Goal: Navigation & Orientation: Find specific page/section

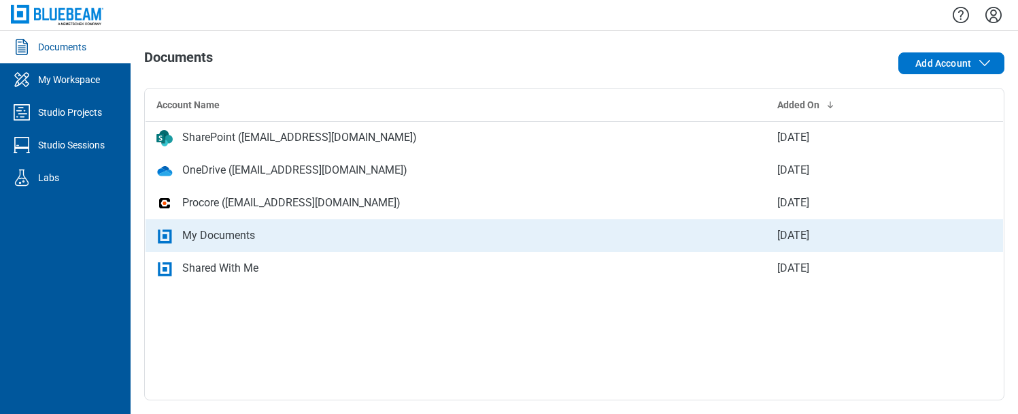
click at [210, 240] on div "My Documents" at bounding box center [218, 235] width 73 height 16
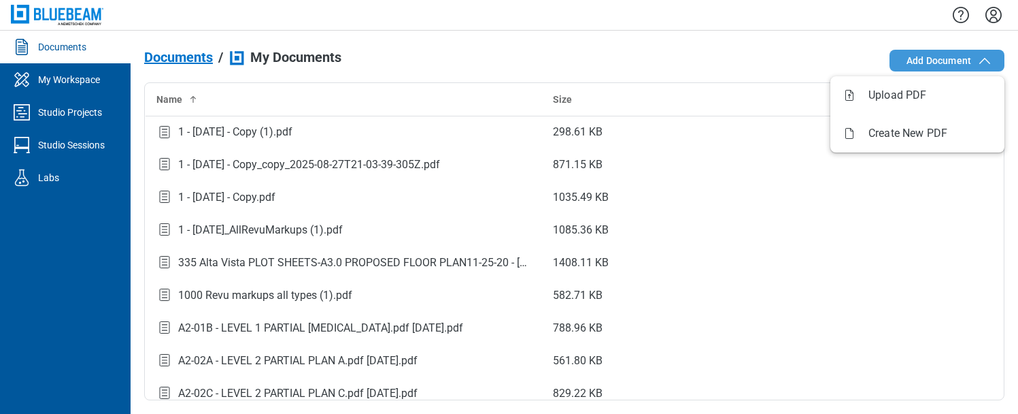
click at [913, 60] on span "Add Document" at bounding box center [939, 61] width 65 height 14
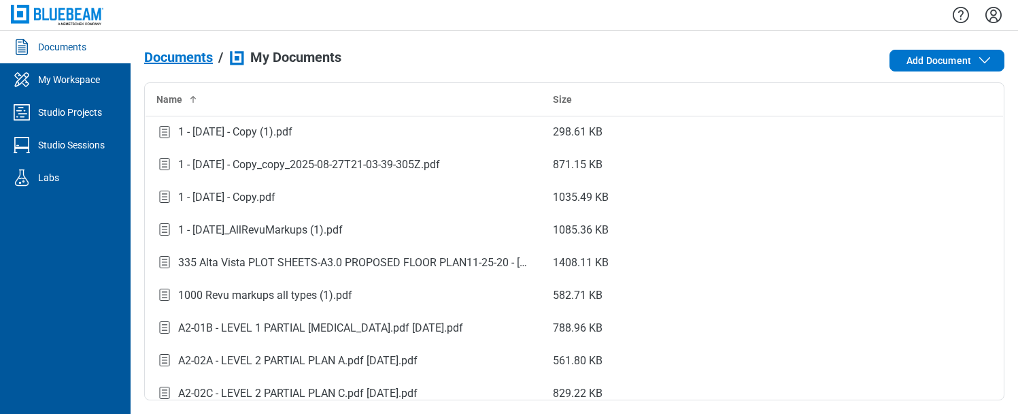
click at [59, 48] on div "Documents" at bounding box center [62, 47] width 48 height 14
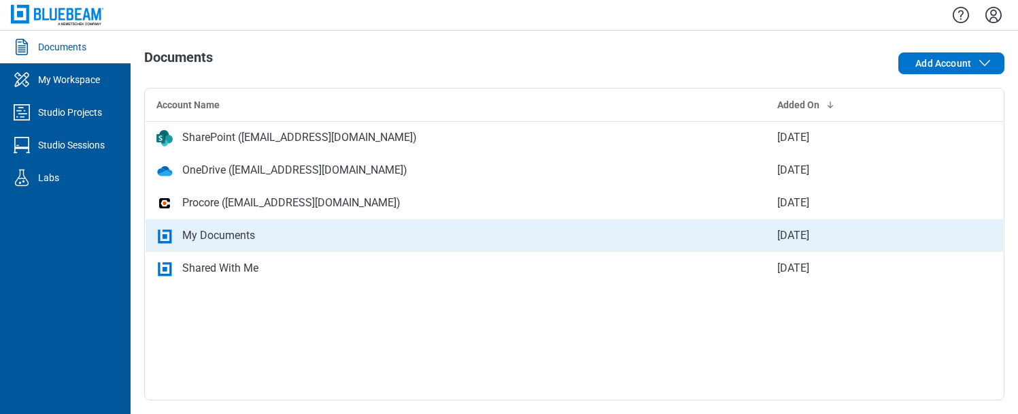
drag, startPoint x: 289, startPoint y: 219, endPoint x: 235, endPoint y: 228, distance: 55.1
click at [235, 228] on div "My Documents" at bounding box center [218, 235] width 73 height 16
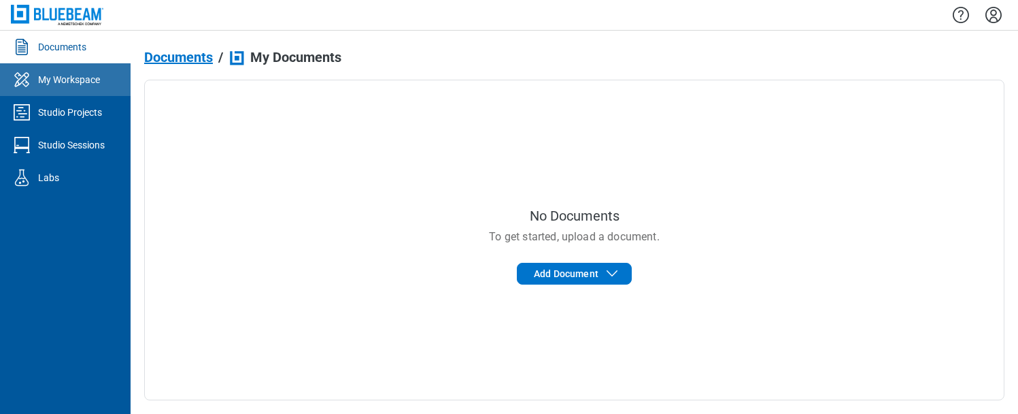
click at [87, 78] on div "My Workspace" at bounding box center [69, 80] width 62 height 14
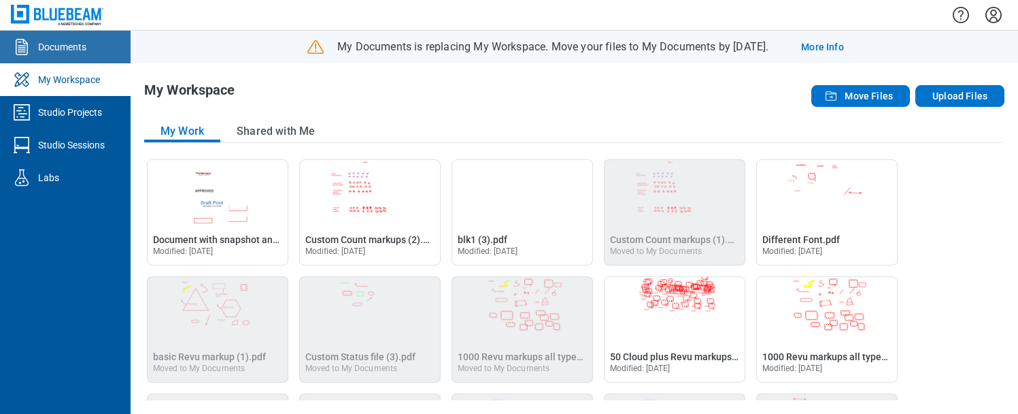
click at [67, 52] on div "Documents" at bounding box center [62, 47] width 48 height 14
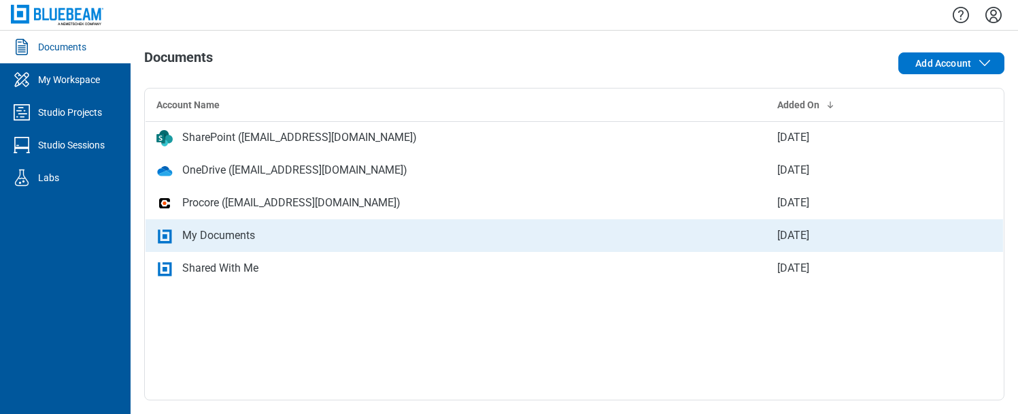
click at [234, 237] on div "My Documents" at bounding box center [218, 235] width 73 height 16
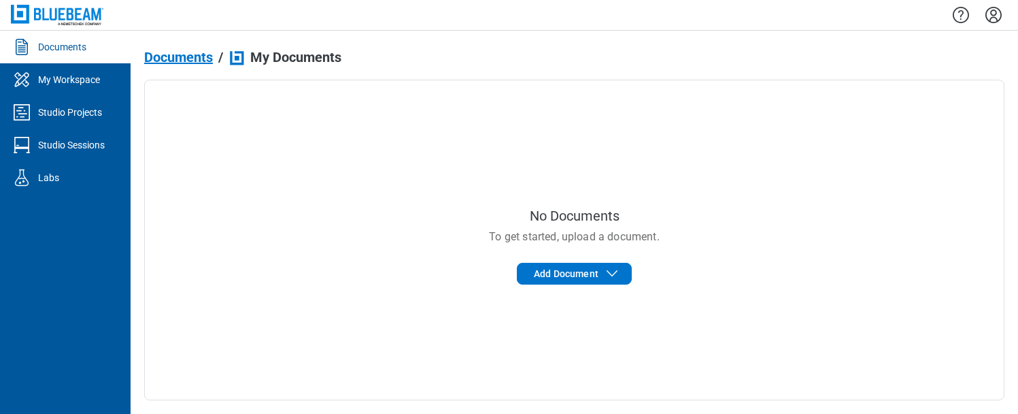
click at [162, 55] on span "Documents" at bounding box center [178, 57] width 69 height 15
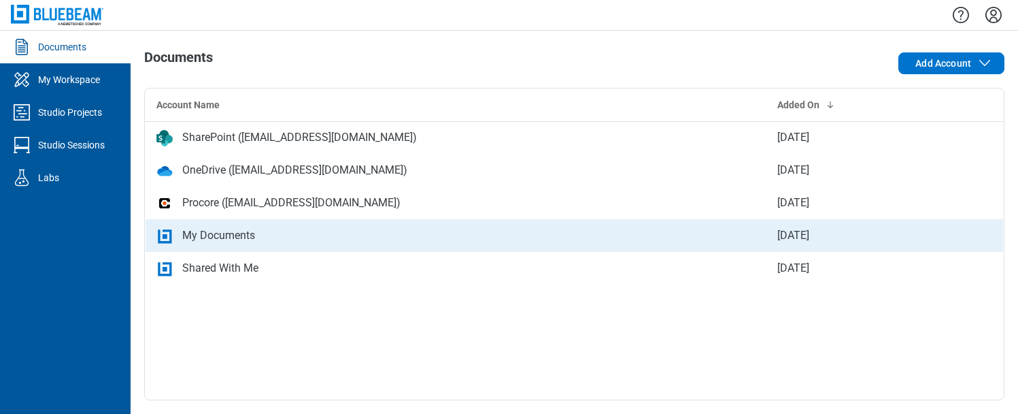
click at [220, 235] on div "My Documents" at bounding box center [218, 235] width 73 height 16
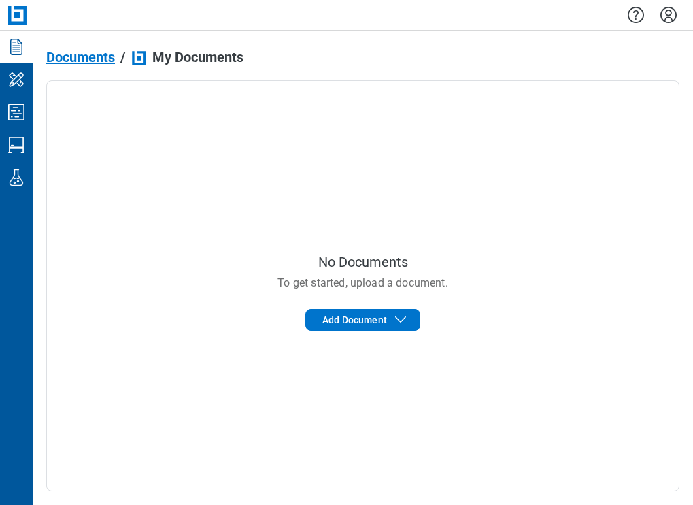
click at [668, 17] on icon "Settings" at bounding box center [669, 15] width 16 height 16
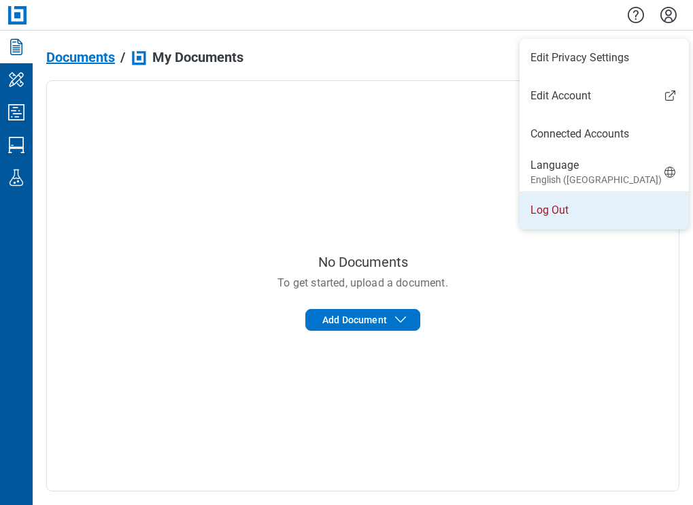
click at [564, 215] on li "Log Out" at bounding box center [604, 210] width 169 height 38
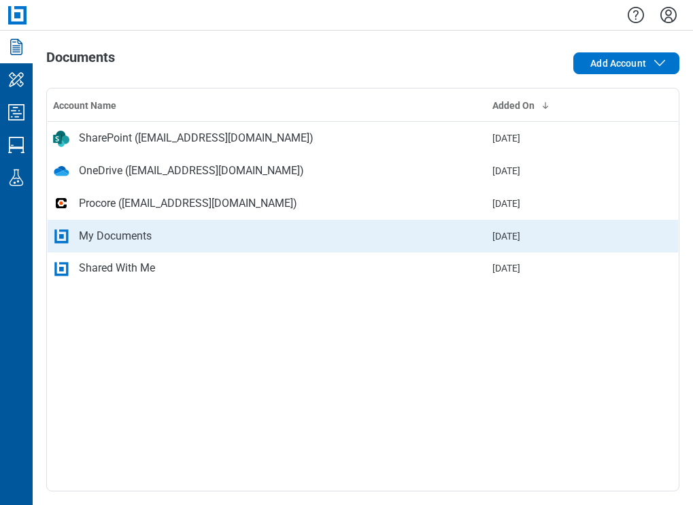
click at [145, 237] on div "My Documents" at bounding box center [115, 236] width 73 height 16
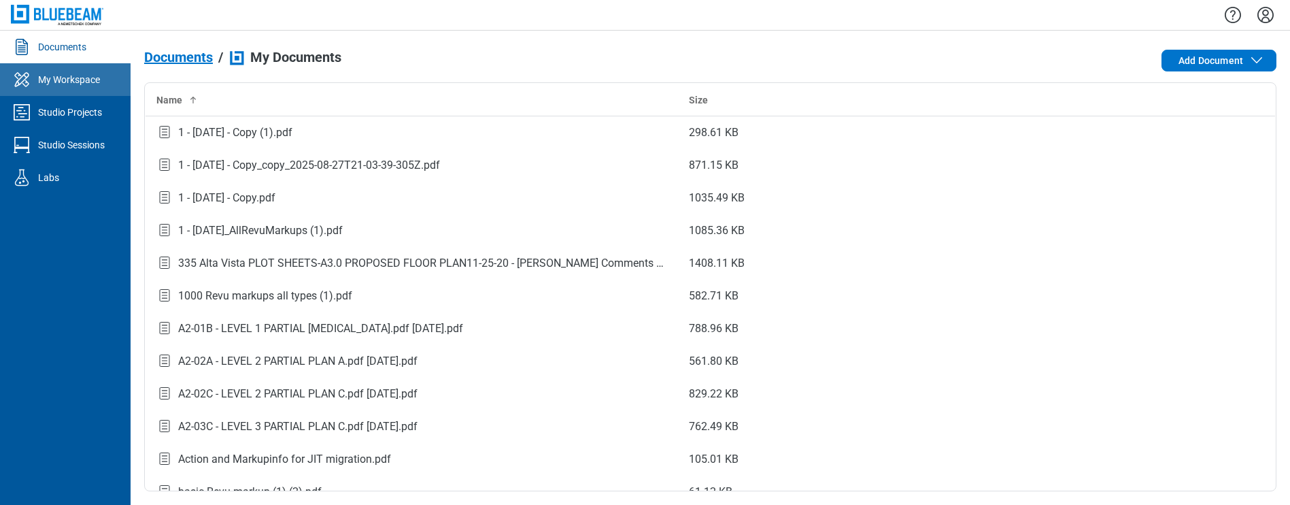
click at [88, 76] on div "My Workspace" at bounding box center [69, 80] width 62 height 14
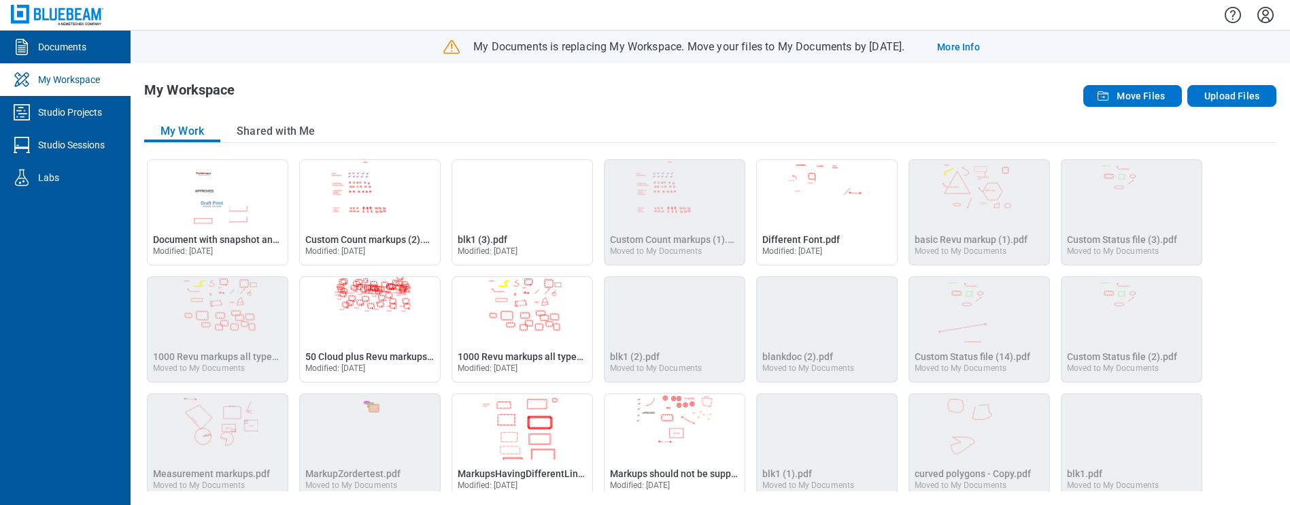
click at [86, 79] on div "My Workspace" at bounding box center [69, 80] width 62 height 14
click at [1253, 276] on div "Open Document with snapshot and stamp markup.pdf in Editor Document with snapsh…" at bounding box center [710, 325] width 1133 height 332
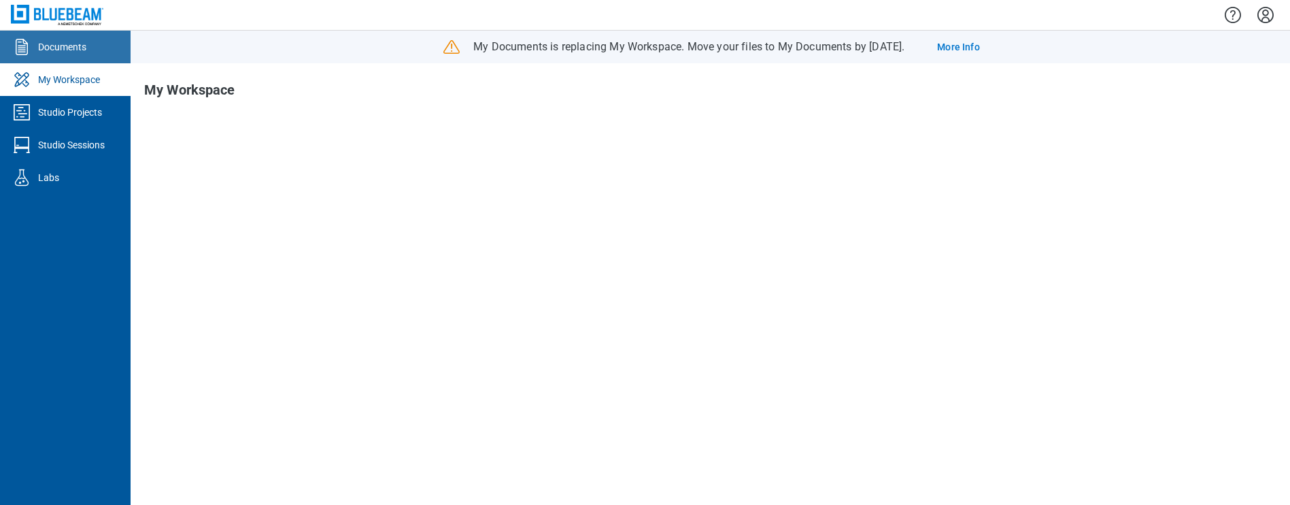
click at [90, 50] on link "Documents" at bounding box center [65, 47] width 131 height 33
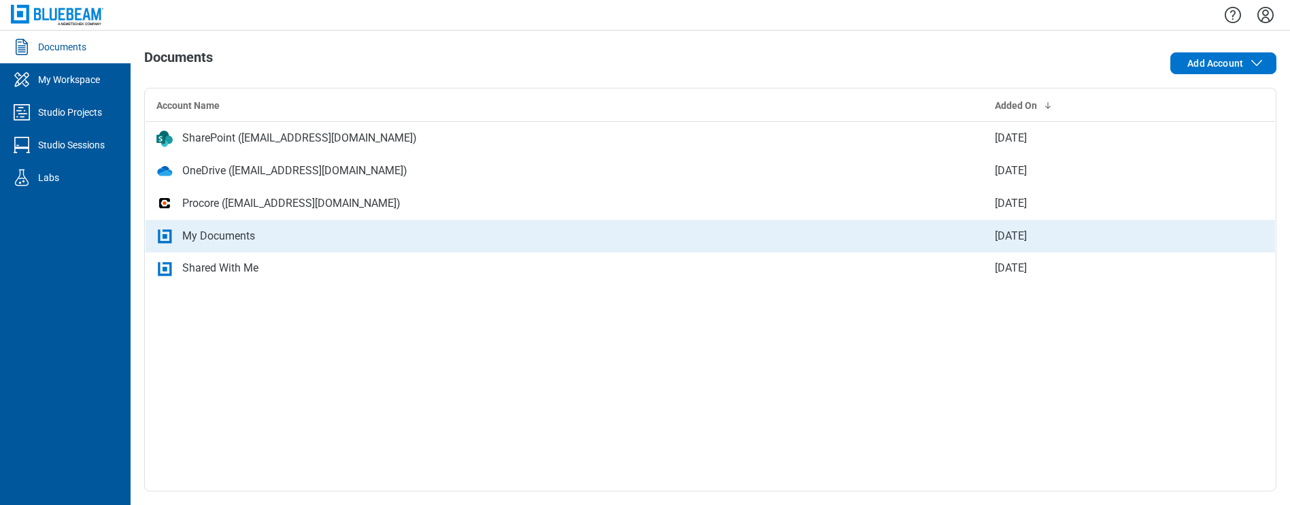
click at [261, 232] on div "My Documents" at bounding box center [564, 236] width 817 height 16
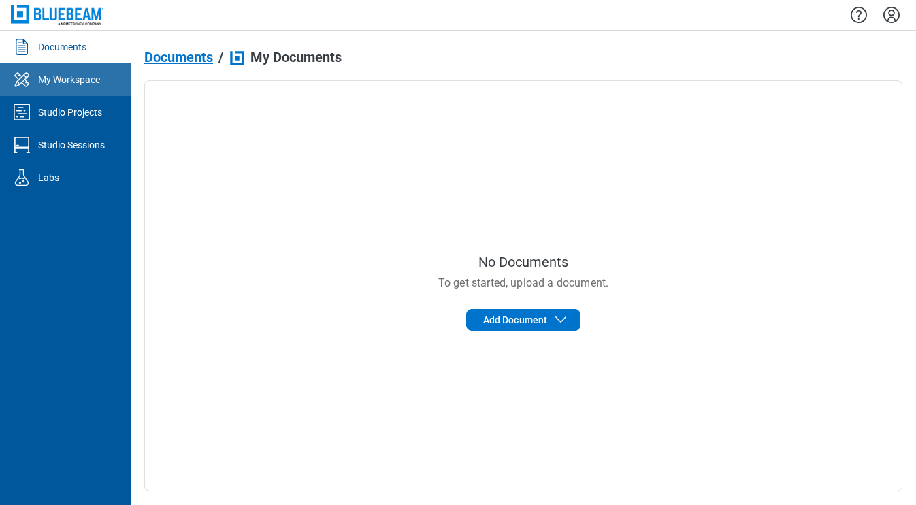
click at [82, 82] on div "My Workspace" at bounding box center [69, 80] width 62 height 14
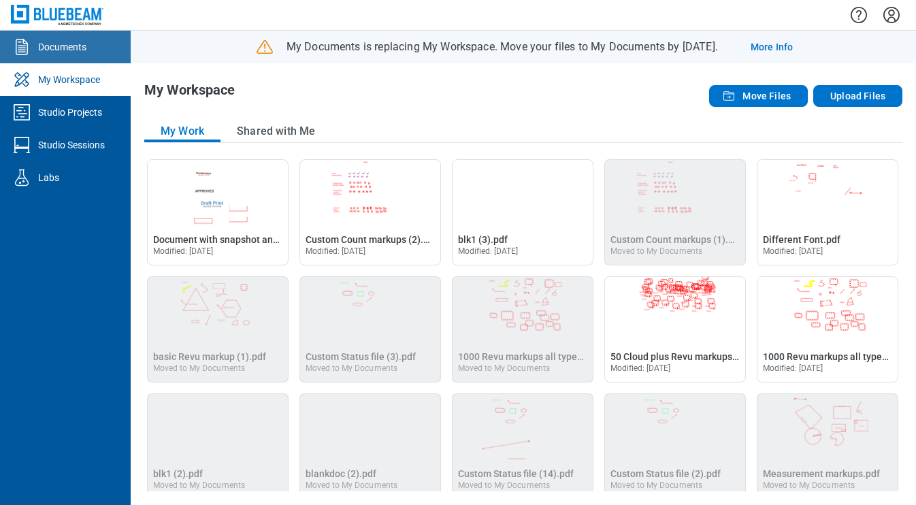
click at [78, 54] on link "Documents" at bounding box center [65, 47] width 131 height 33
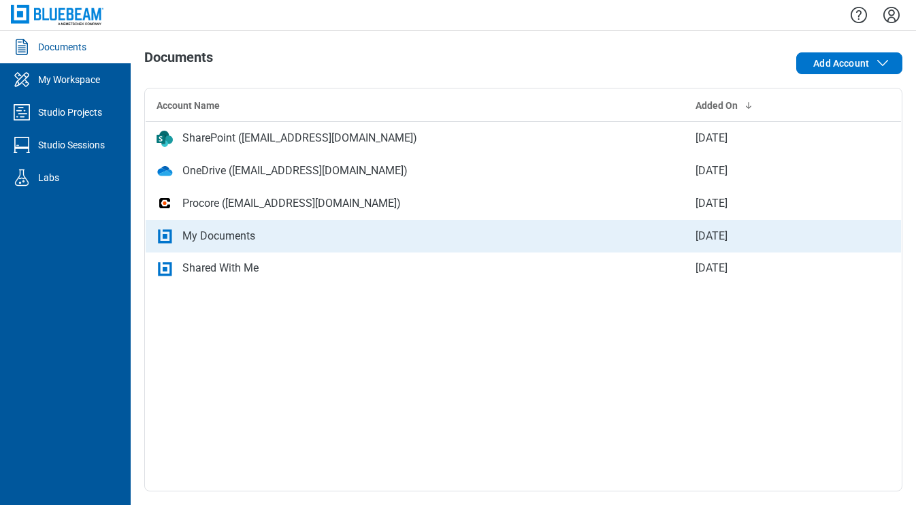
click at [217, 239] on div "My Documents" at bounding box center [218, 236] width 73 height 16
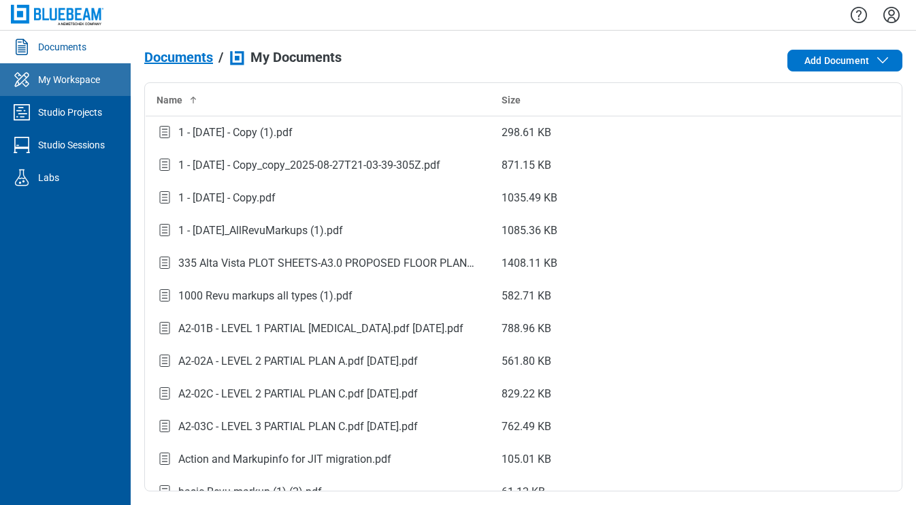
click at [61, 79] on div "My Workspace" at bounding box center [69, 80] width 62 height 14
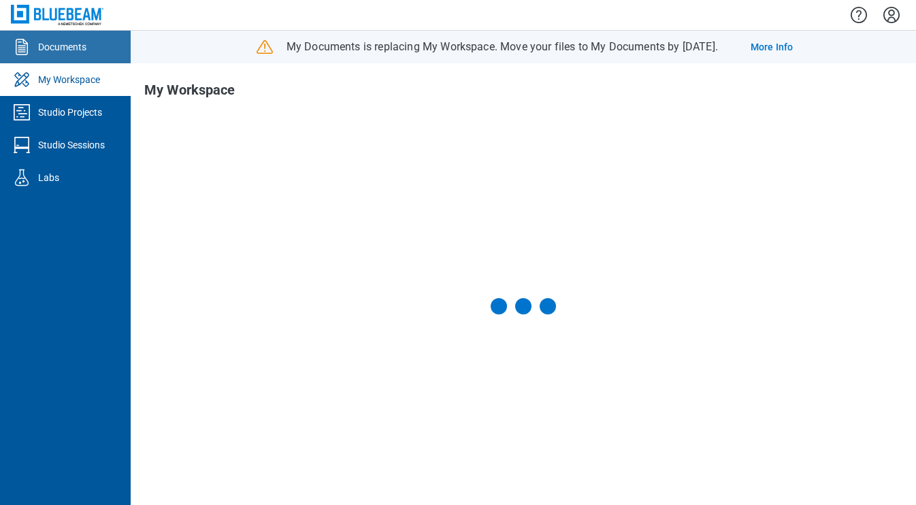
click at [86, 51] on div "Documents" at bounding box center [62, 47] width 48 height 14
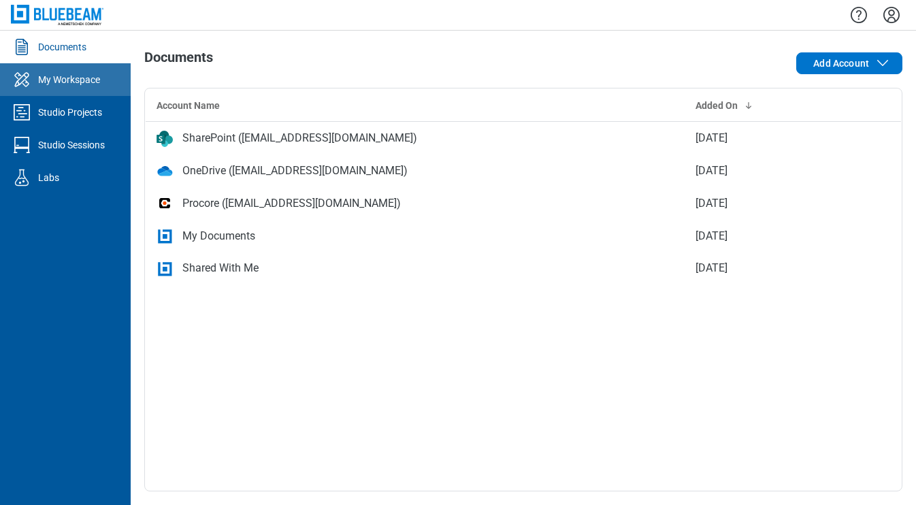
click at [76, 75] on div "My Workspace" at bounding box center [69, 80] width 62 height 14
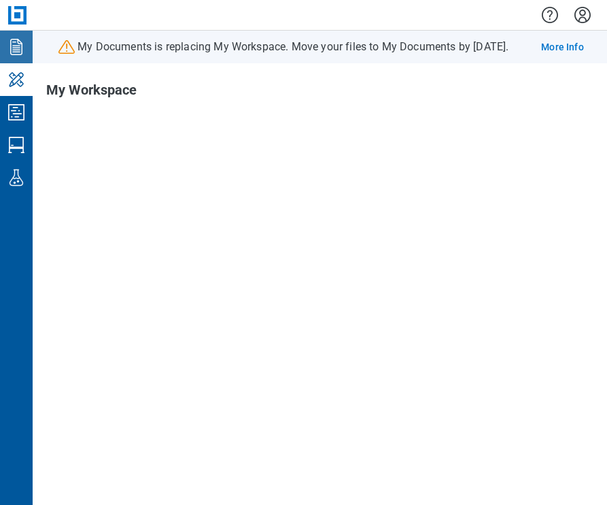
click at [22, 52] on icon "Documents" at bounding box center [16, 47] width 12 height 16
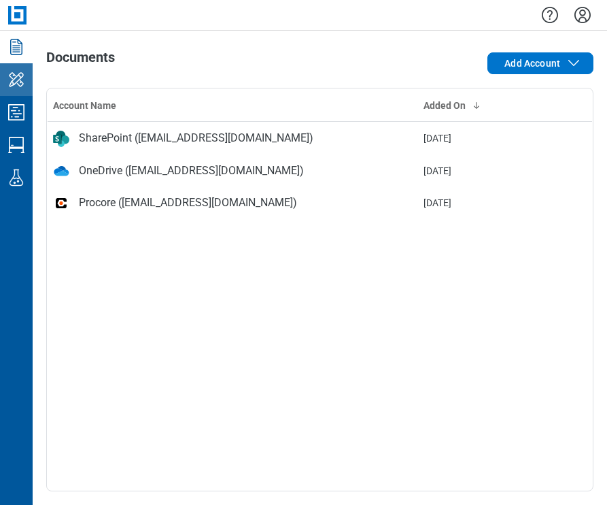
click at [25, 84] on icon "My Workspace" at bounding box center [16, 80] width 22 height 22
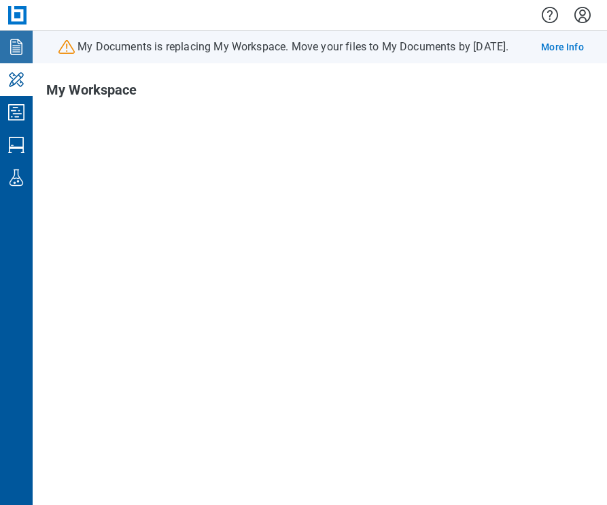
click at [14, 47] on icon "Documents" at bounding box center [16, 47] width 22 height 22
